Goal: Task Accomplishment & Management: Complete application form

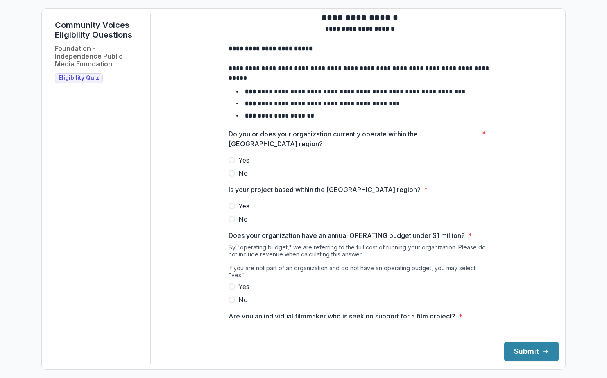
scroll to position [9, 0]
click at [242, 164] on span "Yes" at bounding box center [243, 159] width 11 height 10
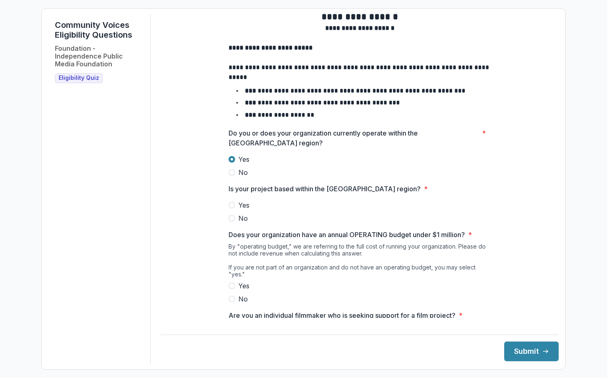
click at [243, 210] on span "Yes" at bounding box center [243, 205] width 11 height 10
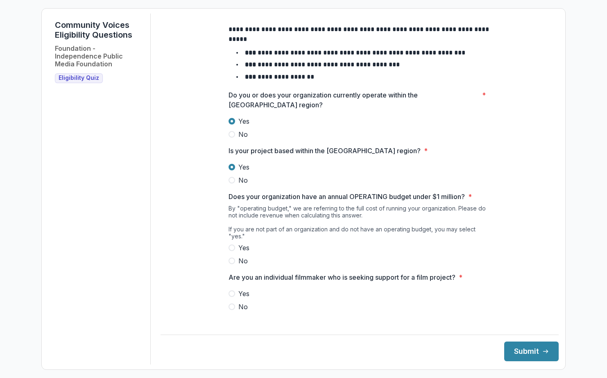
click at [243, 245] on span "Yes" at bounding box center [243, 248] width 11 height 10
click at [242, 306] on span "No" at bounding box center [242, 307] width 9 height 10
click at [528, 355] on button "Submit" at bounding box center [531, 352] width 54 height 20
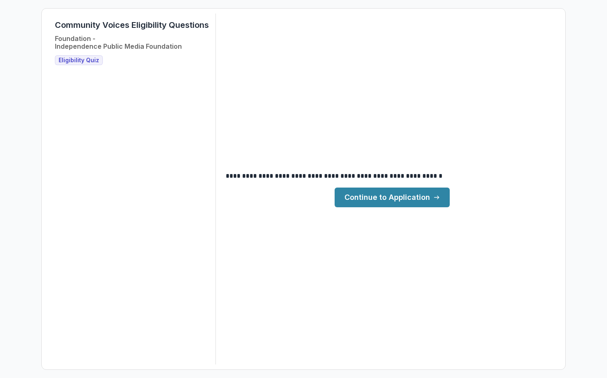
click at [404, 192] on link "Continue to Application" at bounding box center [392, 198] width 115 height 20
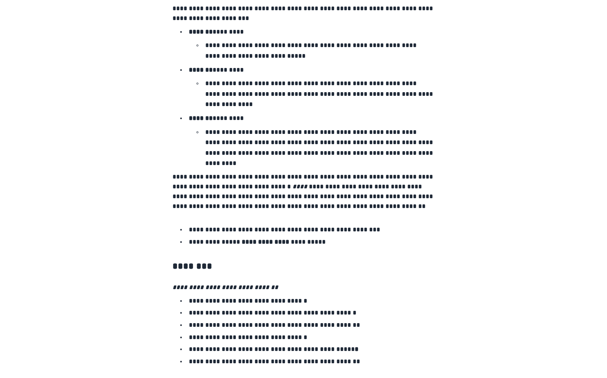
scroll to position [1323, 0]
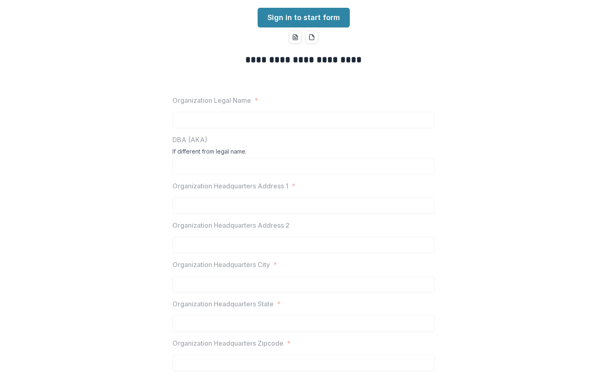
scroll to position [0, 0]
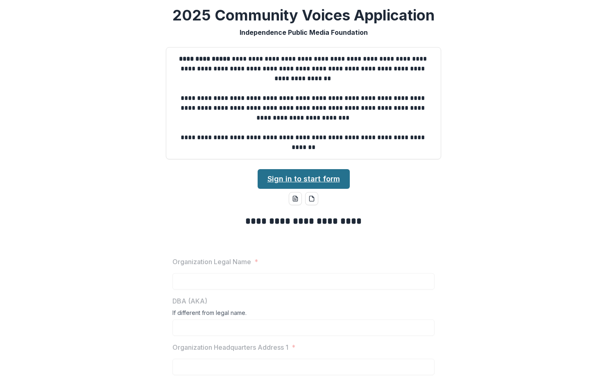
click at [291, 178] on link "Sign in to start form" at bounding box center [304, 179] width 92 height 20
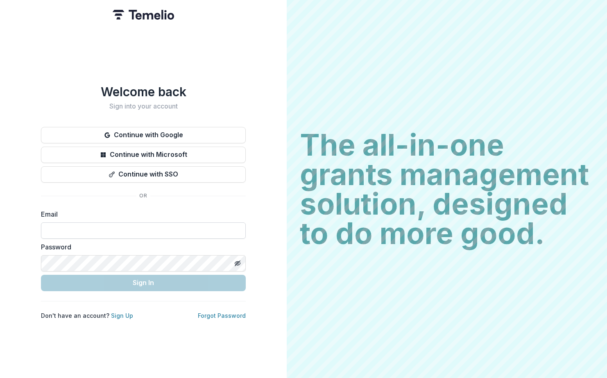
click at [212, 228] on input at bounding box center [143, 230] width 205 height 16
type input "**********"
click at [218, 188] on div "**********" at bounding box center [143, 201] width 205 height 235
click at [121, 314] on link "Sign Up" at bounding box center [122, 315] width 22 height 7
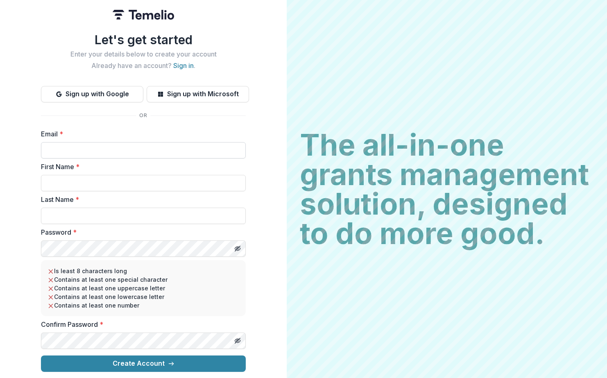
click at [131, 142] on input "Email *" at bounding box center [143, 150] width 205 height 16
click at [129, 144] on input "Email *" at bounding box center [143, 150] width 205 height 16
type input "**********"
type input "***"
type input "****"
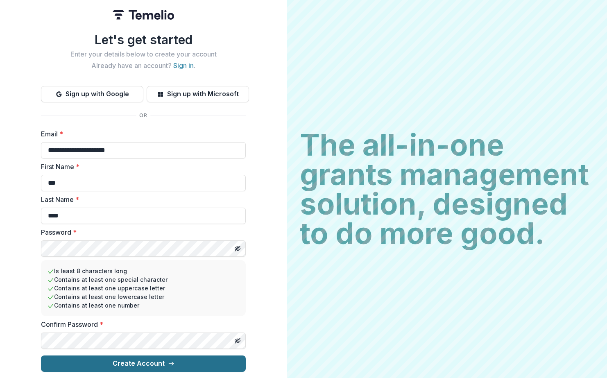
click at [190, 365] on button "Create Account" at bounding box center [143, 364] width 205 height 16
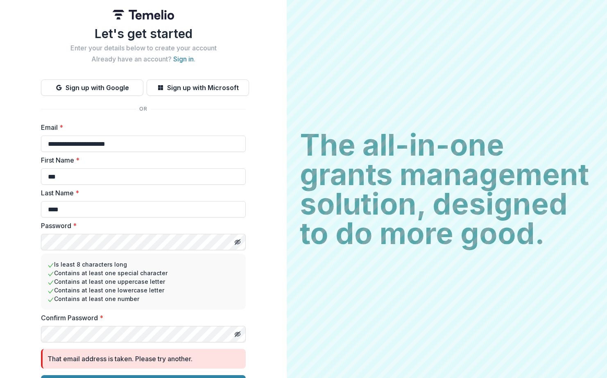
scroll to position [20, 0]
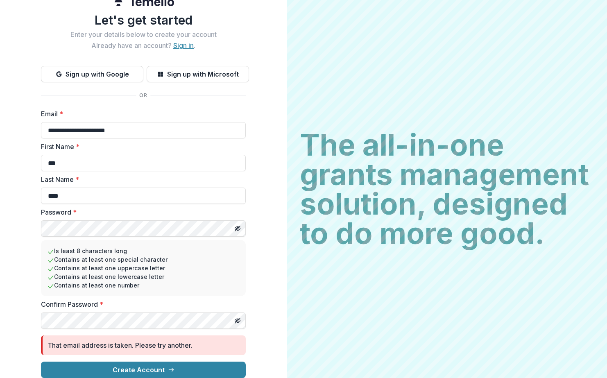
click at [189, 41] on link "Sign in" at bounding box center [183, 45] width 20 height 8
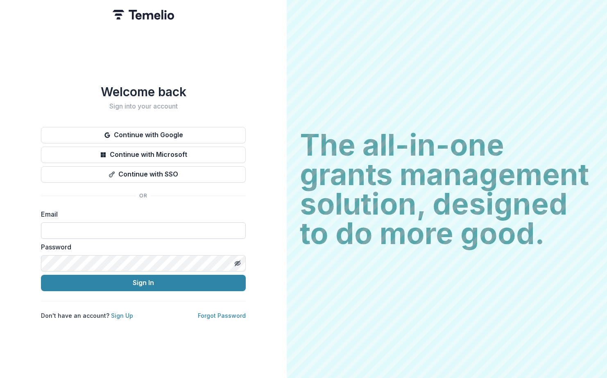
click at [127, 231] on input at bounding box center [143, 230] width 205 height 16
type input "**********"
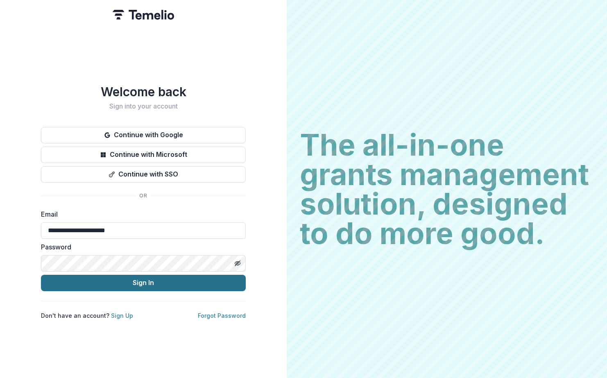
click at [141, 286] on button "Sign In" at bounding box center [143, 283] width 205 height 16
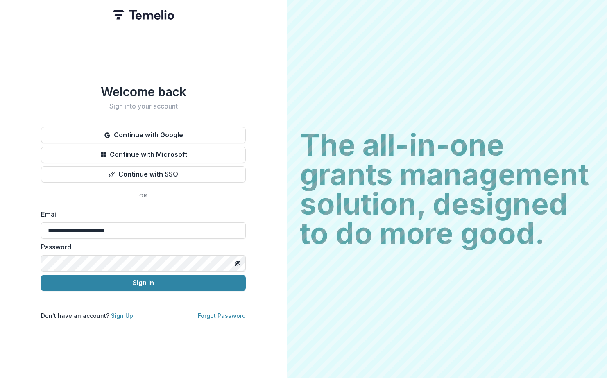
click at [220, 195] on div "**********" at bounding box center [143, 201] width 205 height 235
click at [237, 261] on icon "Toggle password visibility" at bounding box center [237, 263] width 7 height 7
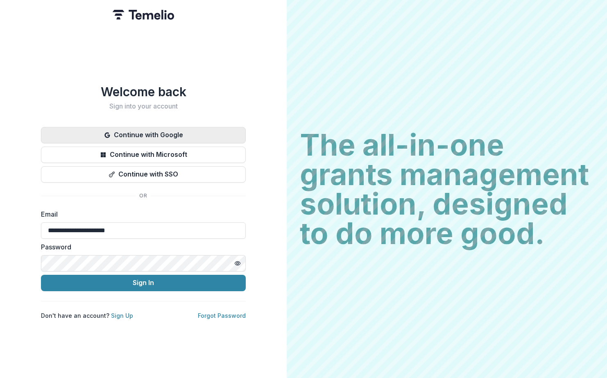
click at [181, 132] on button "Continue with Google" at bounding box center [143, 135] width 205 height 16
click at [170, 128] on button "Continue with Google" at bounding box center [143, 135] width 205 height 16
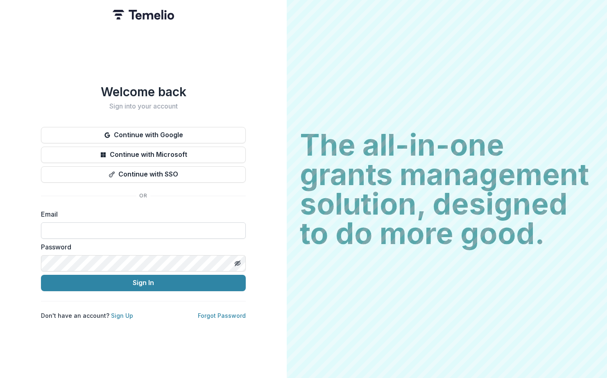
click at [127, 233] on input at bounding box center [143, 230] width 205 height 16
type input "**********"
click at [54, 296] on div "**********" at bounding box center [143, 201] width 205 height 235
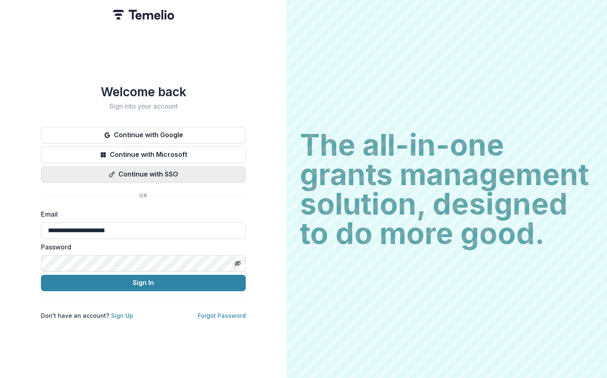
click at [166, 168] on button "Continue with SSO" at bounding box center [143, 174] width 205 height 16
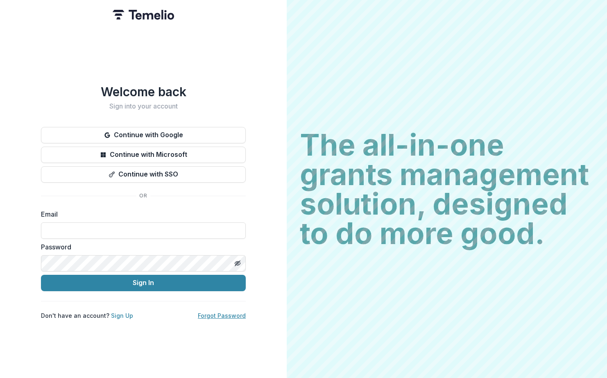
click at [222, 312] on link "Forgot Password" at bounding box center [222, 315] width 48 height 7
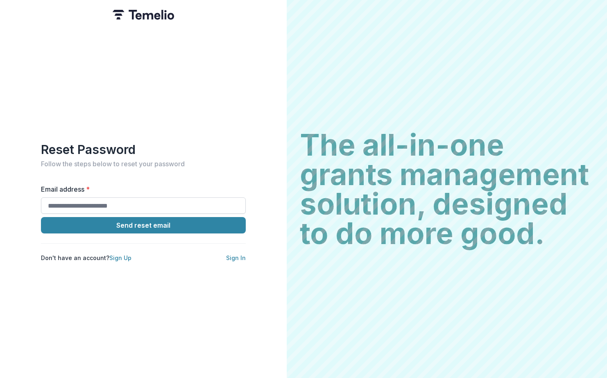
click at [194, 206] on input "Email address *" at bounding box center [143, 205] width 205 height 16
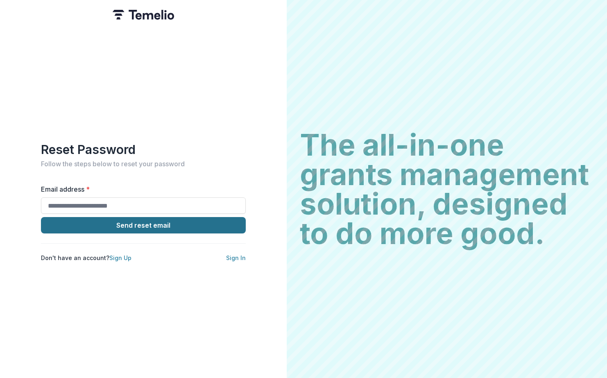
type input "**********"
click at [160, 229] on button "Send reset email" at bounding box center [143, 225] width 205 height 16
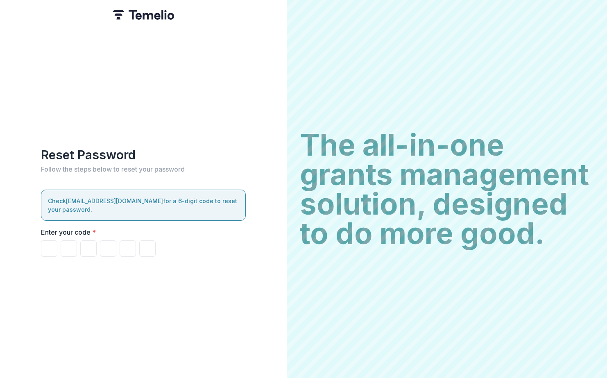
type input "*"
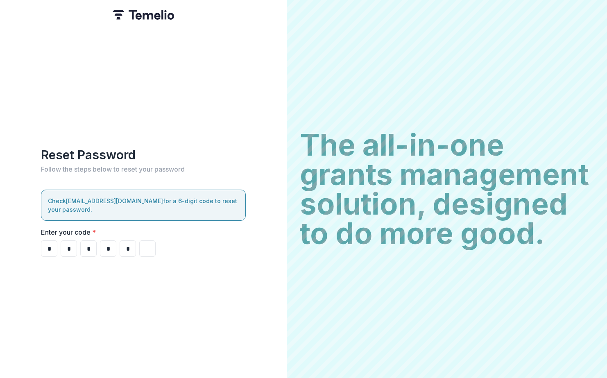
type input "*"
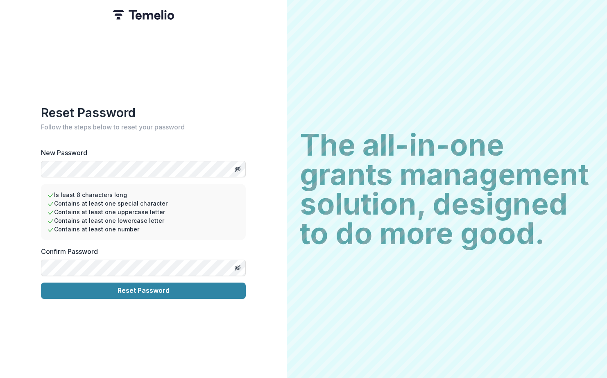
click at [41, 283] on button "Reset Password" at bounding box center [143, 291] width 205 height 16
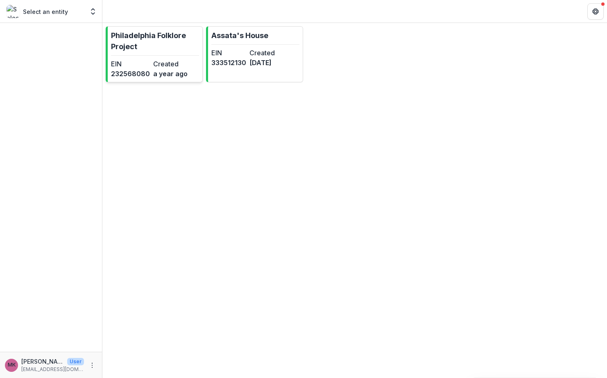
click at [140, 38] on p "Philadelphia Folklore Project" at bounding box center [155, 41] width 88 height 22
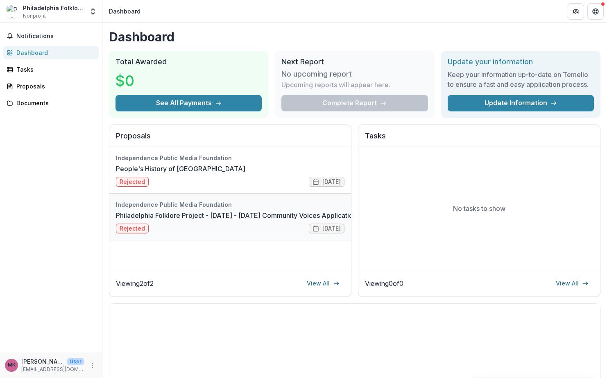
click at [221, 220] on link "Philadelphia Folklore Project - [DATE] - [DATE] Community Voices Application" at bounding box center [236, 216] width 241 height 10
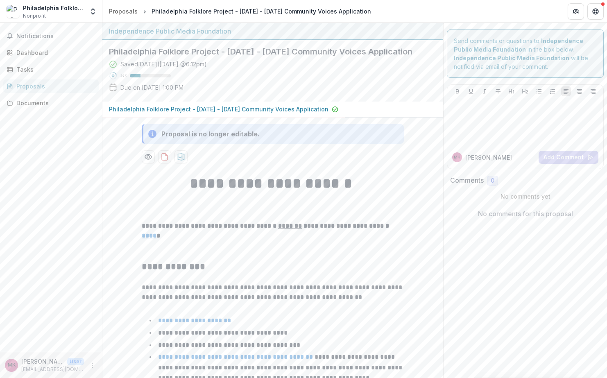
click at [43, 83] on div "Proposals" at bounding box center [54, 86] width 76 height 9
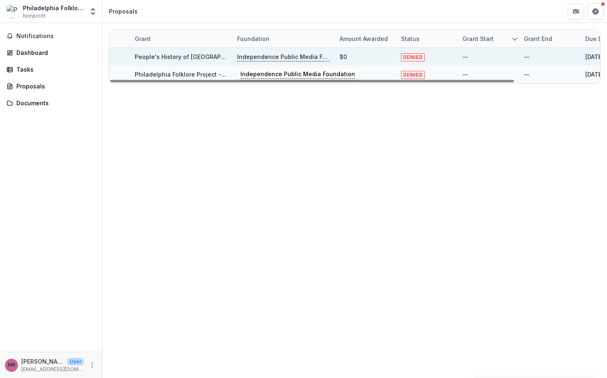
click at [259, 58] on p "Independence Public Media Foundation" at bounding box center [283, 56] width 93 height 9
click at [179, 58] on link "People's History of [GEOGRAPHIC_DATA]" at bounding box center [192, 56] width 114 height 7
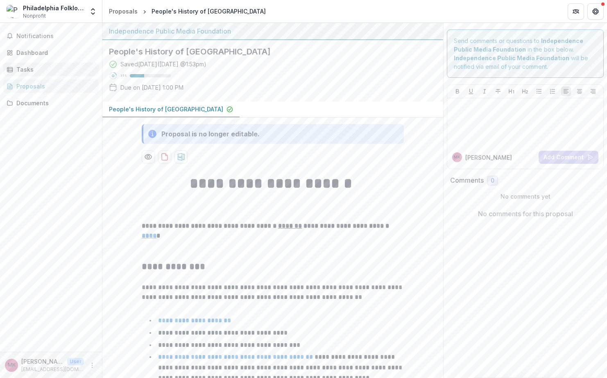
click at [48, 68] on div "Tasks" at bounding box center [54, 69] width 76 height 9
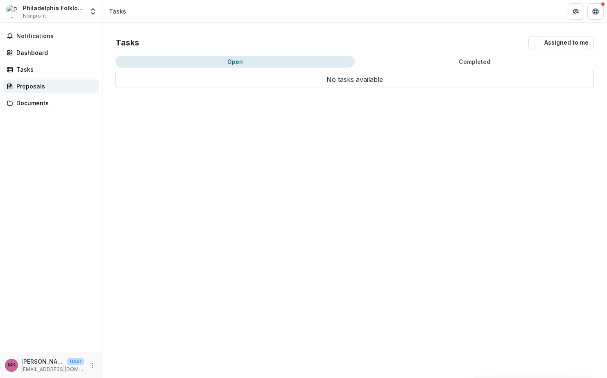
click at [37, 85] on div "Proposals" at bounding box center [54, 86] width 76 height 9
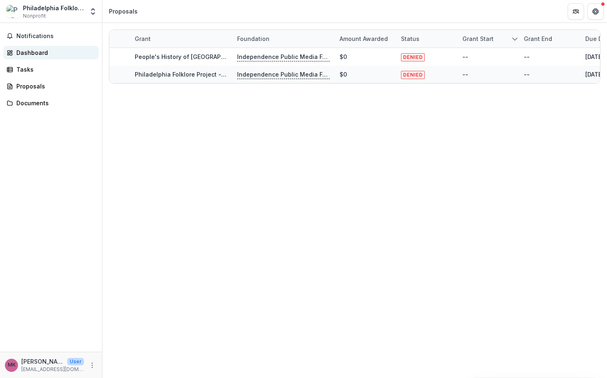
click at [35, 48] on link "Dashboard" at bounding box center [50, 53] width 95 height 14
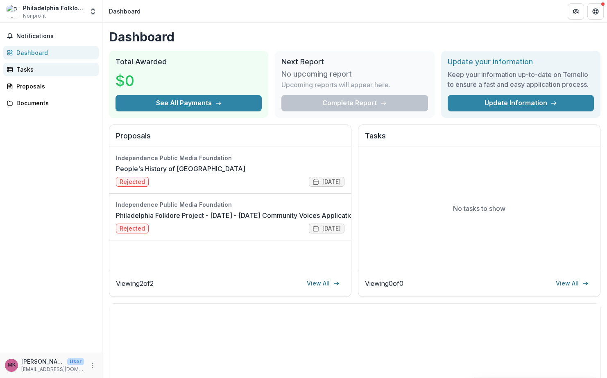
click at [50, 68] on div "Tasks" at bounding box center [54, 69] width 76 height 9
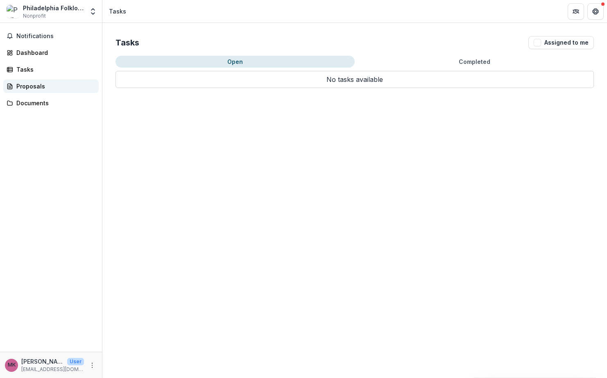
click at [39, 85] on div "Proposals" at bounding box center [54, 86] width 76 height 9
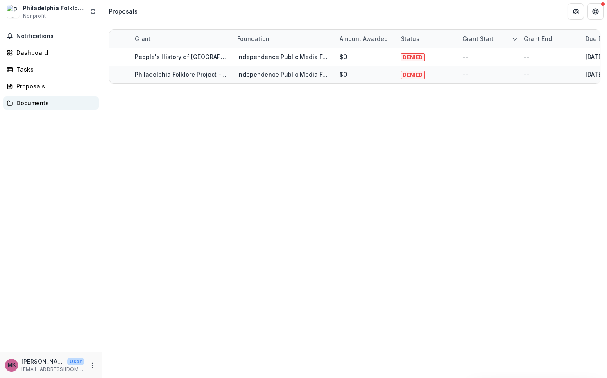
click at [43, 103] on div "Documents" at bounding box center [54, 103] width 76 height 9
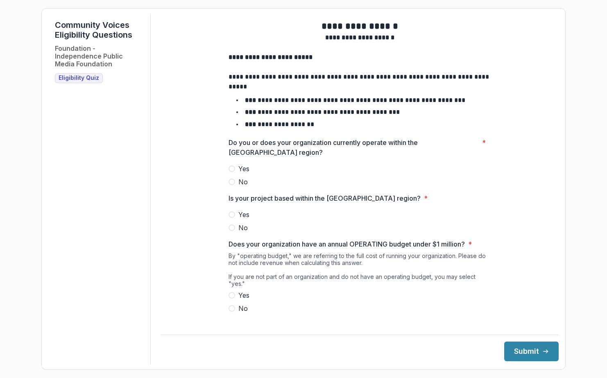
click at [242, 174] on span "Yes" at bounding box center [243, 169] width 11 height 10
click at [242, 219] on span "Yes" at bounding box center [243, 215] width 11 height 10
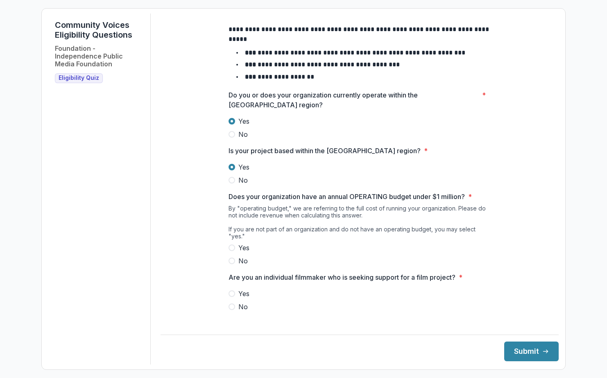
click at [237, 245] on label "Yes" at bounding box center [360, 248] width 262 height 10
click at [231, 308] on span at bounding box center [232, 307] width 7 height 7
click at [524, 348] on button "Submit" at bounding box center [531, 352] width 54 height 20
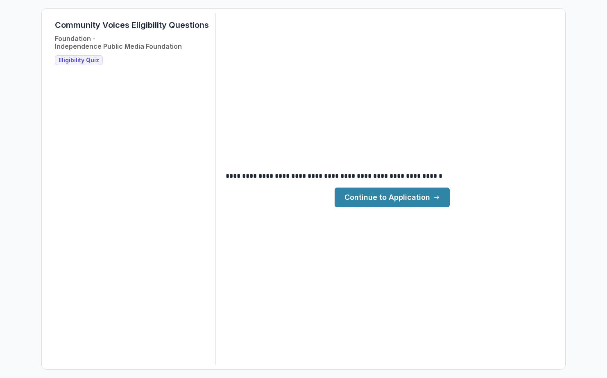
click at [409, 202] on link "Continue to Application" at bounding box center [392, 198] width 115 height 20
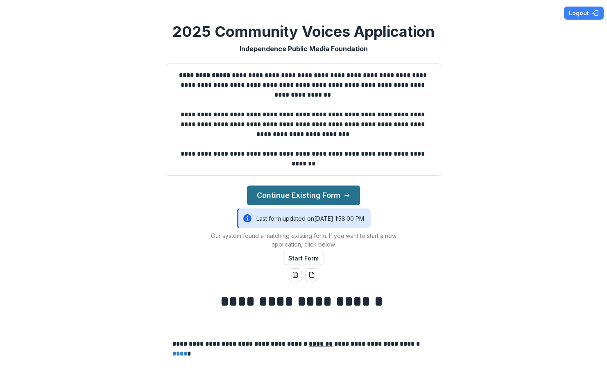
click at [326, 199] on button "Continue Existing Form" at bounding box center [303, 196] width 113 height 20
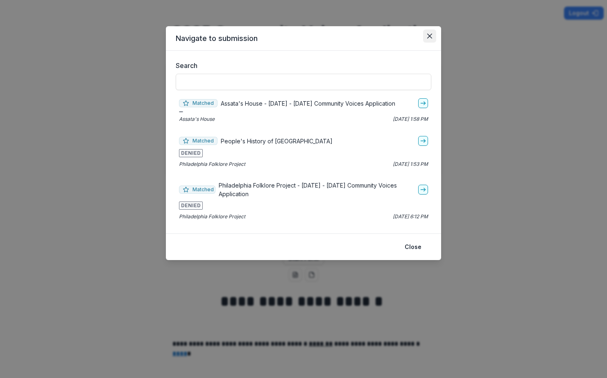
click at [430, 36] on icon "Close" at bounding box center [429, 36] width 5 height 5
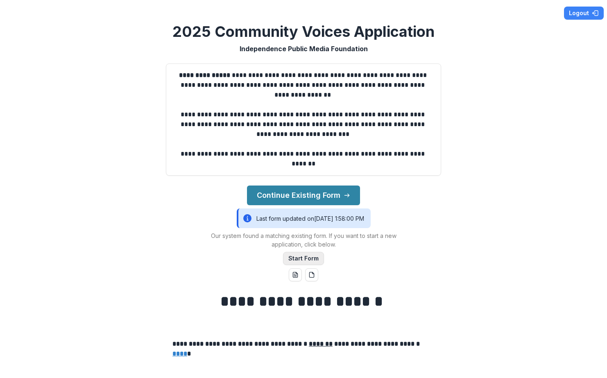
click at [313, 263] on button "Start Form" at bounding box center [303, 258] width 41 height 13
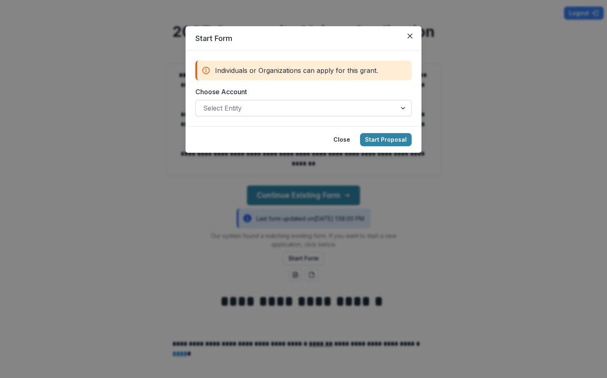
click at [329, 109] on div at bounding box center [296, 107] width 186 height 11
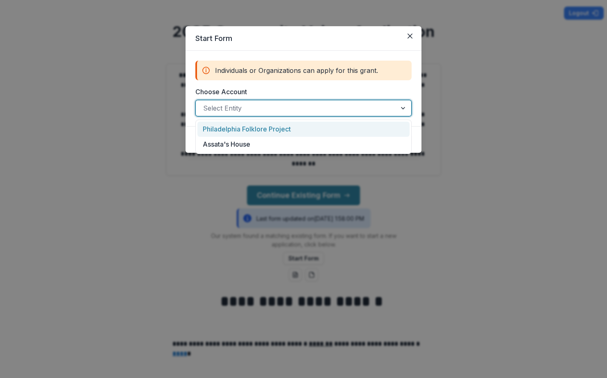
click at [310, 129] on div "Philadelphia Folklore Project" at bounding box center [303, 129] width 212 height 15
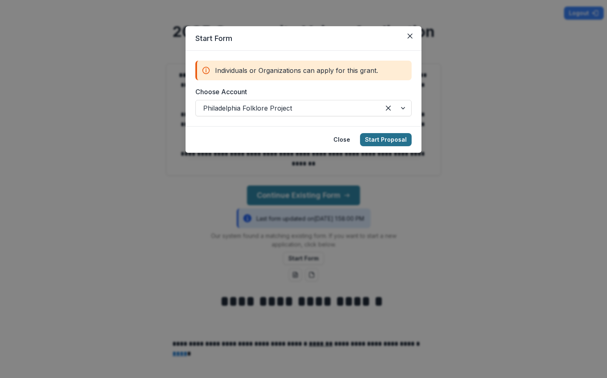
click at [383, 135] on button "Start Proposal" at bounding box center [386, 139] width 52 height 13
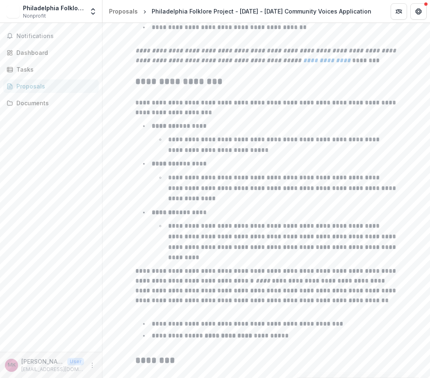
scroll to position [1269, 0]
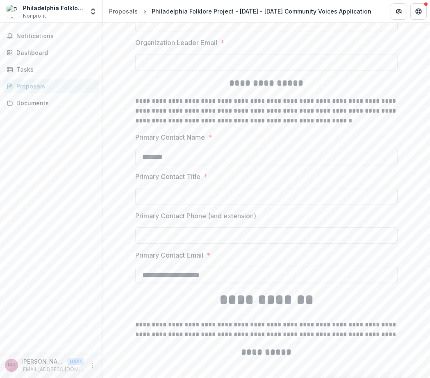
click at [247, 193] on input "Primary Contact Title *" at bounding box center [266, 196] width 262 height 16
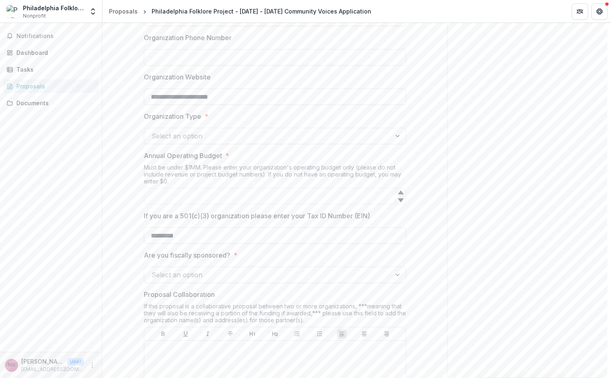
scroll to position [437, 0]
type input "**********"
click at [195, 140] on div at bounding box center [268, 136] width 232 height 11
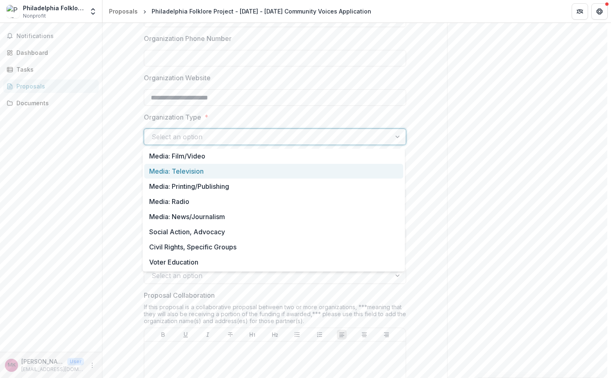
scroll to position [14, 0]
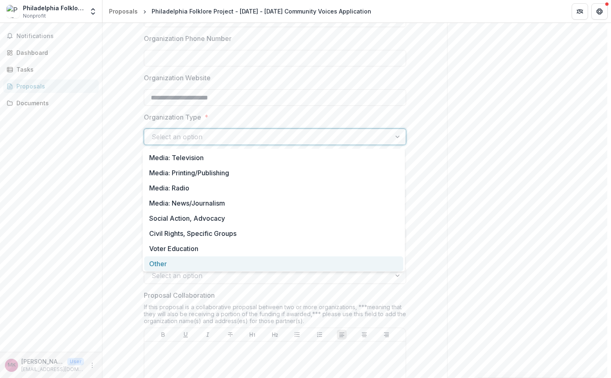
click at [182, 259] on div "Other" at bounding box center [273, 263] width 259 height 15
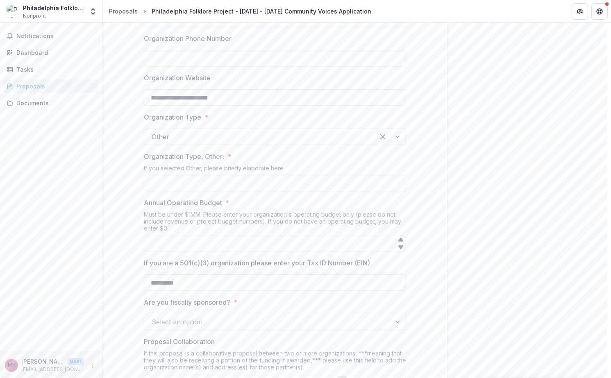
click at [200, 186] on input "Organization Type, Other: *" at bounding box center [275, 183] width 262 height 16
click at [252, 206] on label "Annual Operating Budget *" at bounding box center [272, 203] width 257 height 10
click at [252, 235] on input "Annual Operating Budget *" at bounding box center [275, 243] width 262 height 16
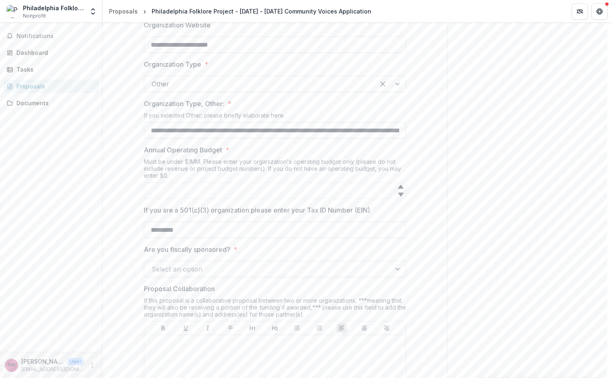
scroll to position [498, 0]
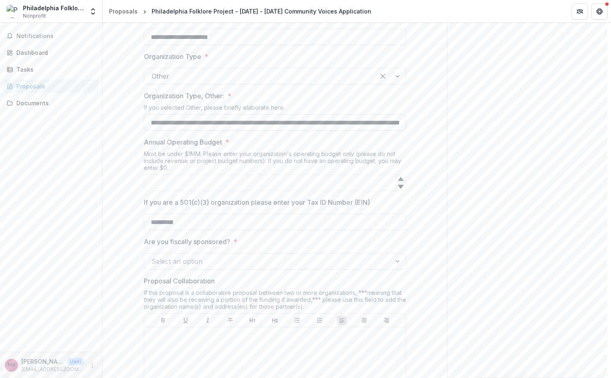
click at [216, 117] on input "**********" at bounding box center [275, 122] width 262 height 16
type input "**********"
click at [199, 122] on input "**********" at bounding box center [275, 122] width 262 height 16
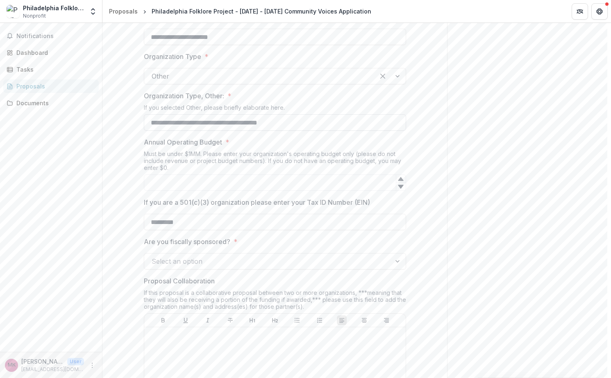
click at [199, 122] on input "**********" at bounding box center [275, 122] width 262 height 16
click at [232, 119] on input "Organization Type, Other: *" at bounding box center [275, 122] width 262 height 16
click at [250, 73] on div at bounding box center [259, 75] width 215 height 11
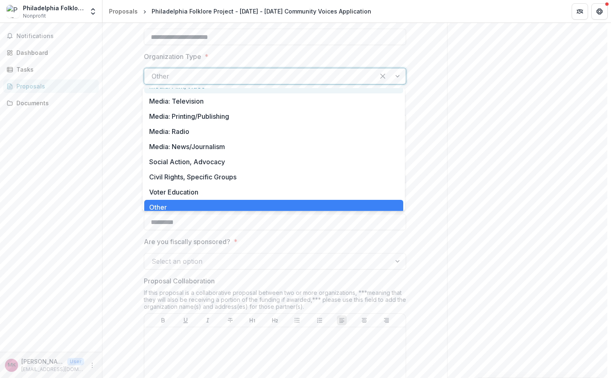
scroll to position [14, 0]
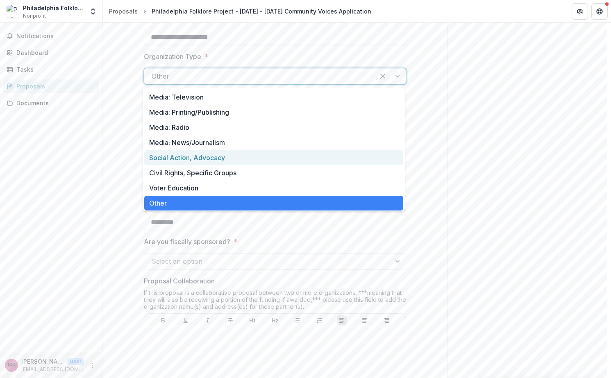
click at [227, 156] on div "Social Action, Advocacy" at bounding box center [273, 157] width 259 height 15
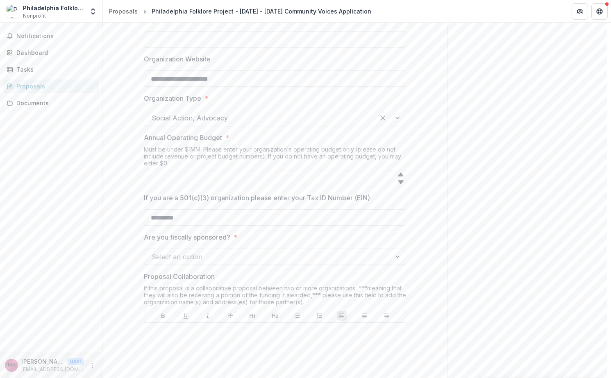
scroll to position [456, 0]
click at [166, 124] on div "Social Action, Advocacy" at bounding box center [259, 117] width 230 height 13
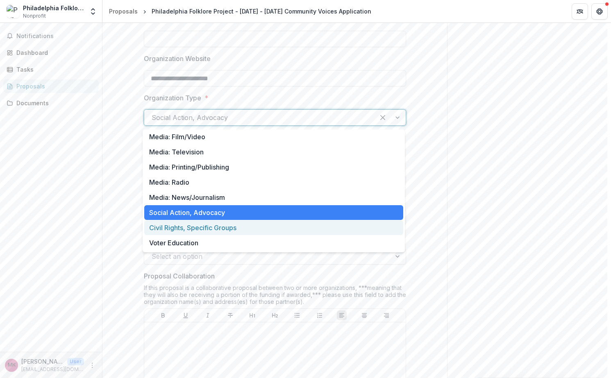
scroll to position [14, 0]
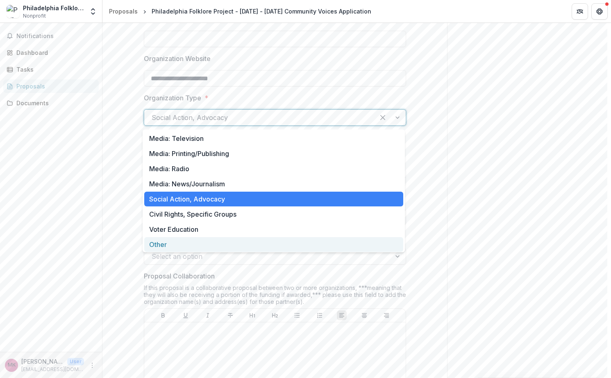
click at [175, 240] on div "Other" at bounding box center [273, 244] width 259 height 15
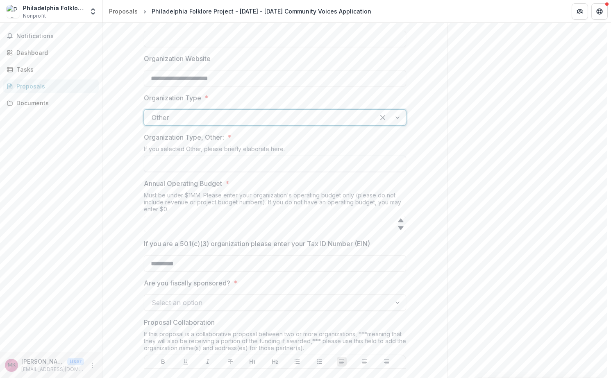
click at [193, 162] on input "Organization Type, Other: *" at bounding box center [275, 164] width 262 height 16
click at [172, 165] on input "**********" at bounding box center [275, 164] width 262 height 16
type input "**********"
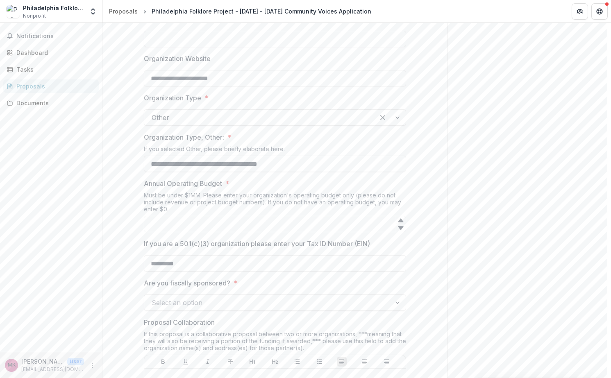
scroll to position [553, 0]
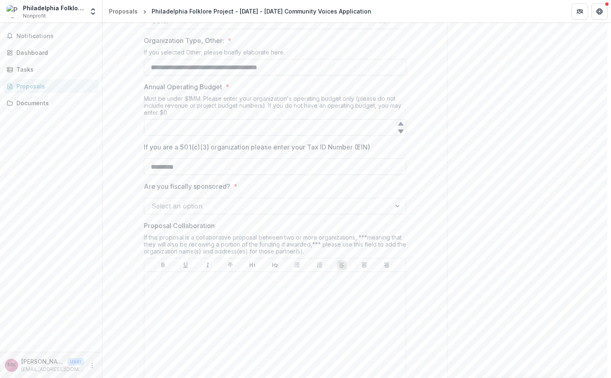
click at [211, 131] on input "Annual Operating Budget *" at bounding box center [275, 127] width 262 height 16
type input "******"
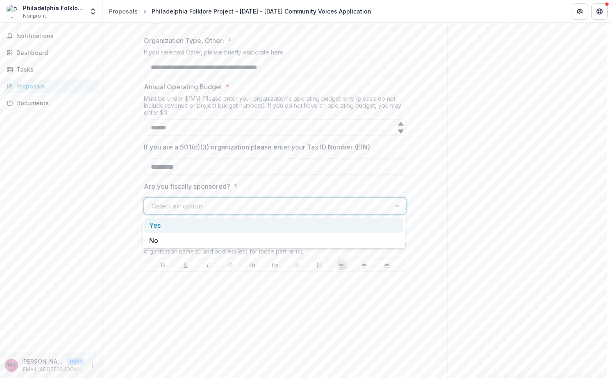
click at [207, 208] on div at bounding box center [268, 205] width 232 height 11
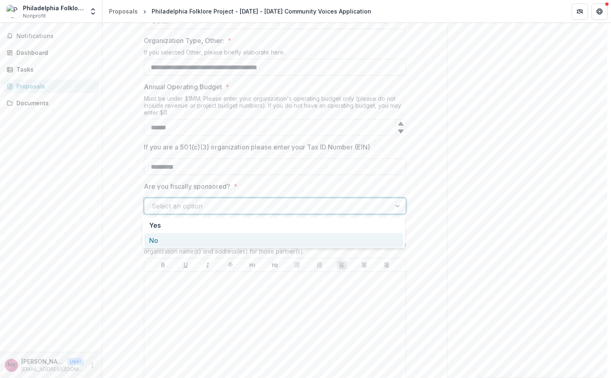
click at [206, 236] on div "No" at bounding box center [273, 240] width 259 height 15
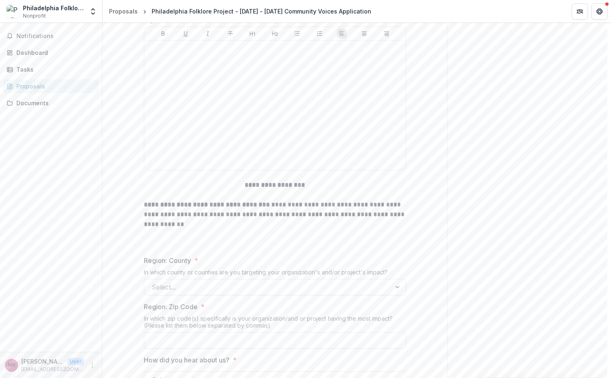
scroll to position [875, 0]
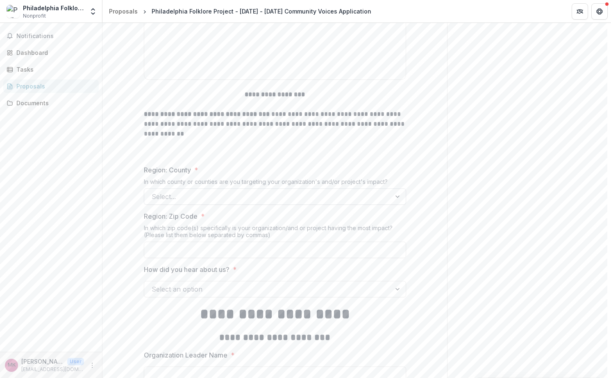
click at [205, 192] on div at bounding box center [268, 196] width 232 height 11
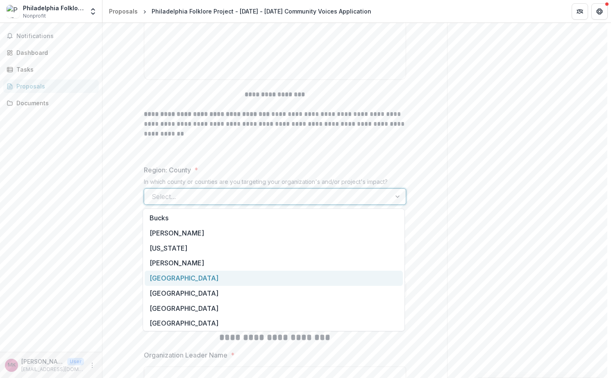
click at [195, 271] on div "[GEOGRAPHIC_DATA]" at bounding box center [274, 278] width 258 height 15
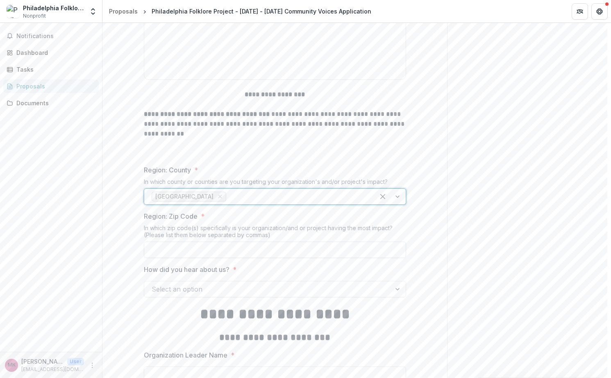
click at [197, 254] on input "Region: Zip Code *" at bounding box center [275, 250] width 262 height 16
type input "*****"
click at [172, 250] on input "*****" at bounding box center [275, 250] width 262 height 16
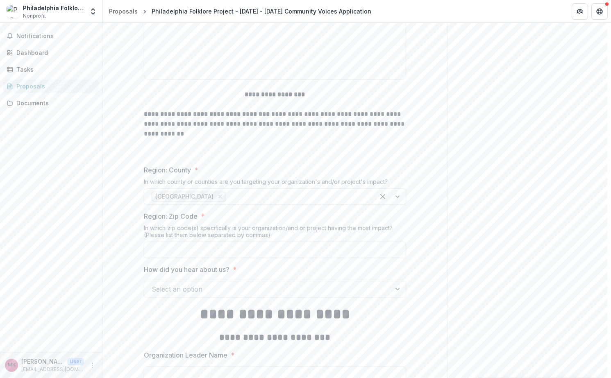
click at [114, 253] on div "**********" at bounding box center [274, 294] width 344 height 2056
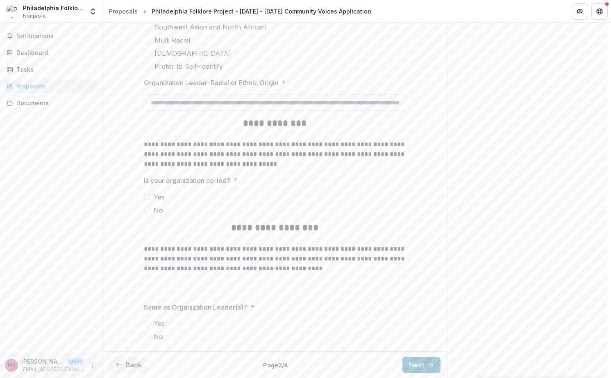
scroll to position [1849, 0]
click at [415, 365] on button "Next" at bounding box center [421, 365] width 38 height 16
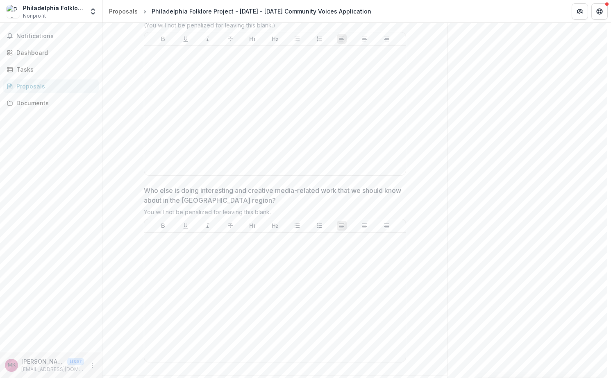
scroll to position [2173, 0]
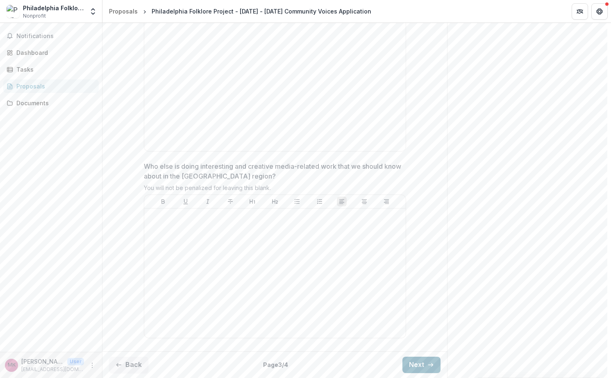
click at [415, 365] on button "Next" at bounding box center [421, 365] width 38 height 16
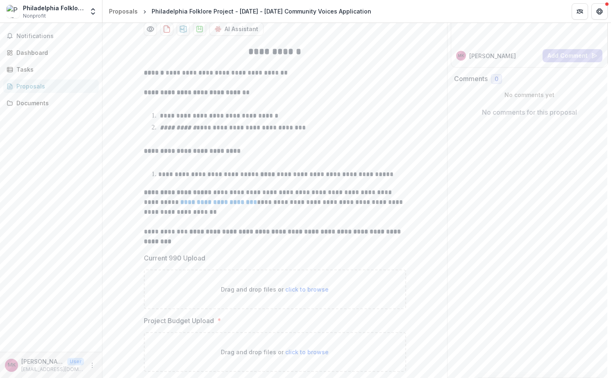
scroll to position [132, 0]
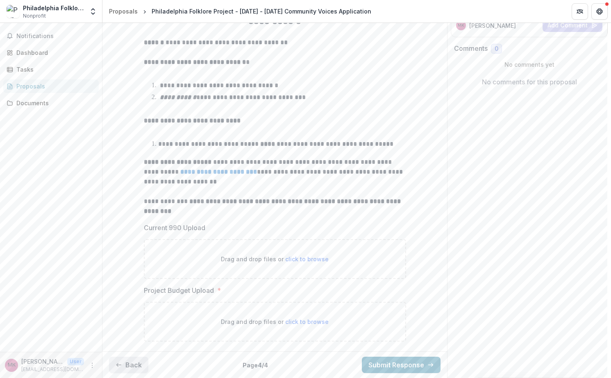
click at [128, 370] on button "Back" at bounding box center [128, 365] width 39 height 16
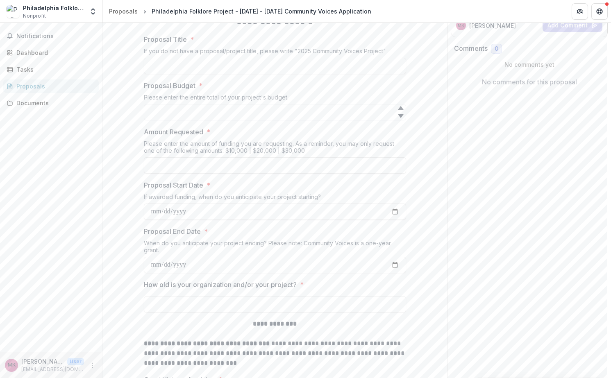
click at [45, 147] on div "Notifications Dashboard Tasks Proposals Documents" at bounding box center [51, 187] width 102 height 329
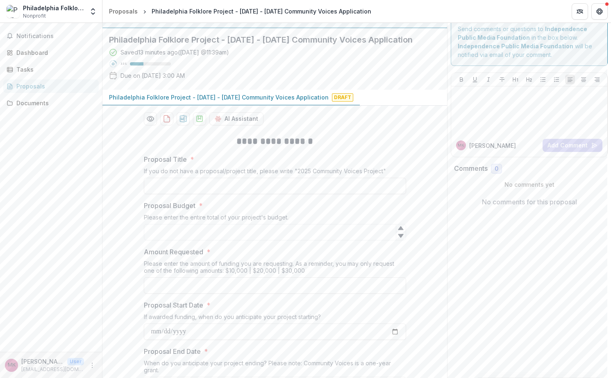
scroll to position [0, 0]
